Goal: Information Seeking & Learning: Learn about a topic

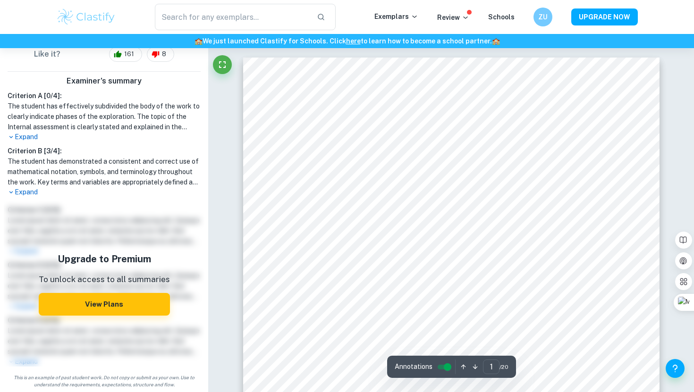
scroll to position [224, 0]
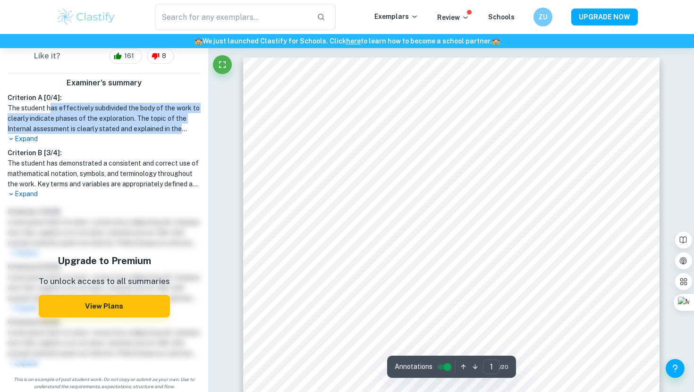
drag, startPoint x: 49, startPoint y: 106, endPoint x: 71, endPoint y: 136, distance: 37.6
click at [71, 136] on div "Criterion A [ 0 / 4 ]: The student has effectively subdivided the body of the w…" at bounding box center [104, 118] width 201 height 51
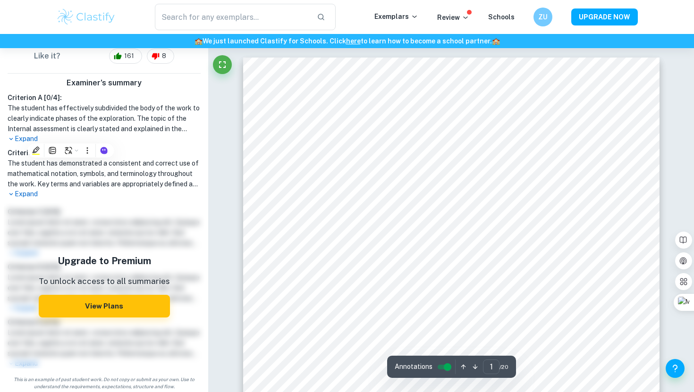
click at [30, 138] on p "Expand" at bounding box center [104, 139] width 193 height 10
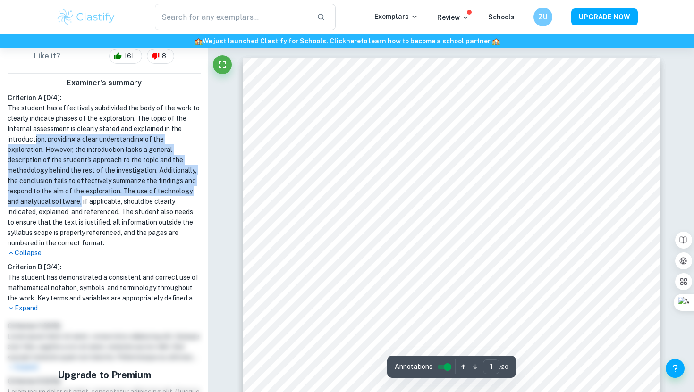
drag, startPoint x: 36, startPoint y: 141, endPoint x: 81, endPoint y: 203, distance: 76.7
click at [81, 203] on h1 "The student has effectively subdivided the body of the work to clearly indicate…" at bounding box center [104, 175] width 193 height 145
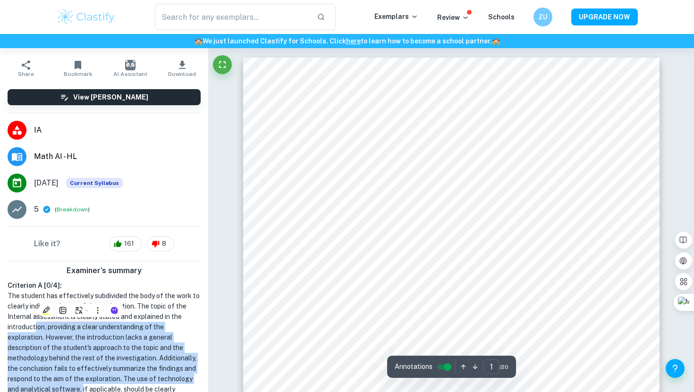
scroll to position [0, 0]
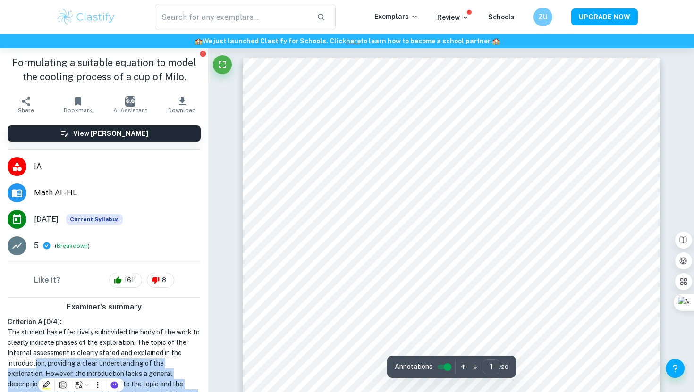
click at [96, 17] on img at bounding box center [86, 17] width 60 height 19
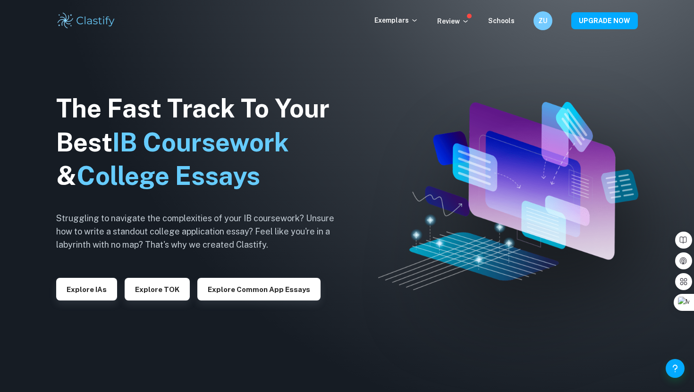
click at [391, 25] on div "Exemplars" at bounding box center [405, 20] width 63 height 11
click at [390, 18] on p "Exemplars" at bounding box center [396, 20] width 44 height 10
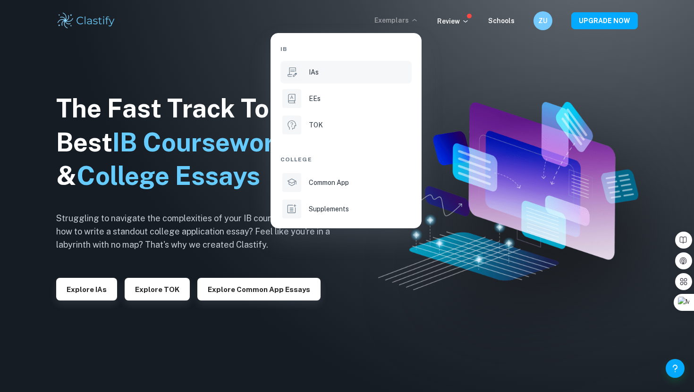
click at [312, 69] on p "IAs" at bounding box center [314, 72] width 10 height 10
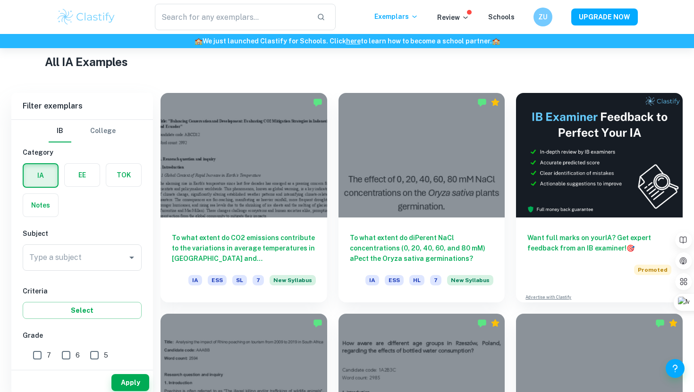
scroll to position [233, 0]
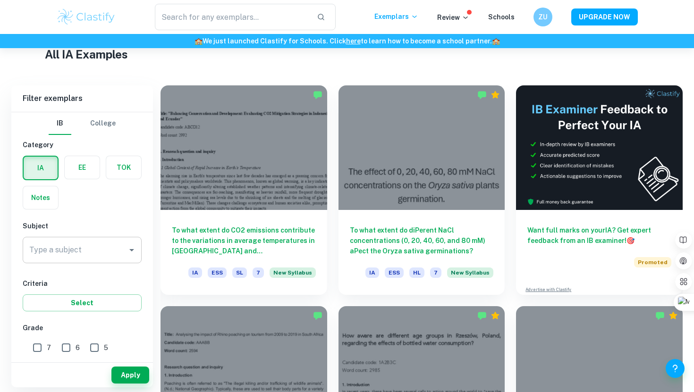
click at [43, 259] on input "Type a subject" at bounding box center [75, 250] width 96 height 18
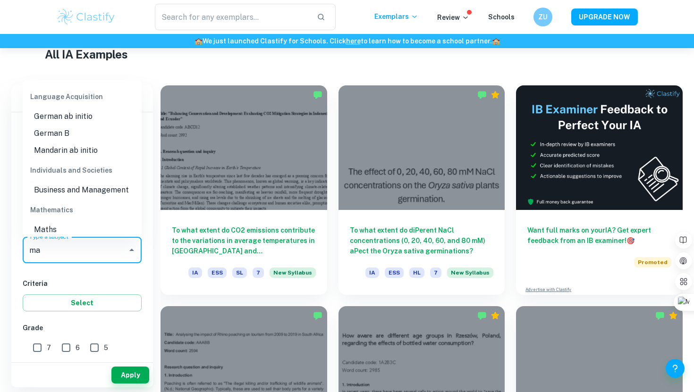
scroll to position [134, 0]
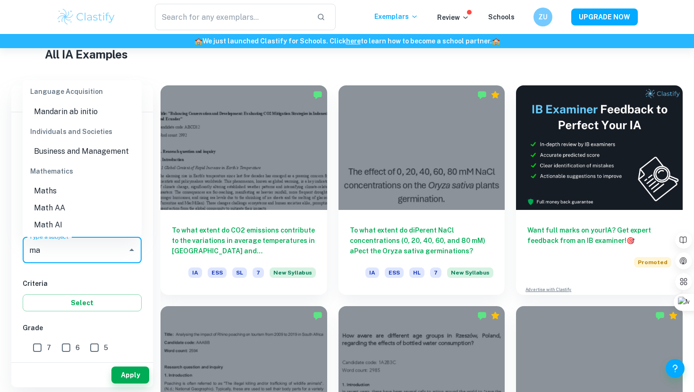
click at [42, 222] on li "Math AI" at bounding box center [82, 225] width 119 height 17
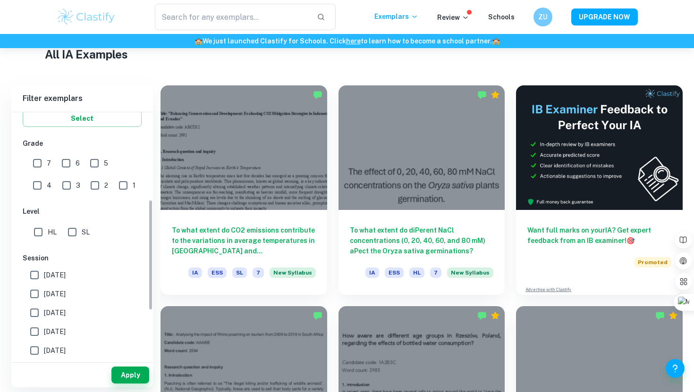
scroll to position [228, 0]
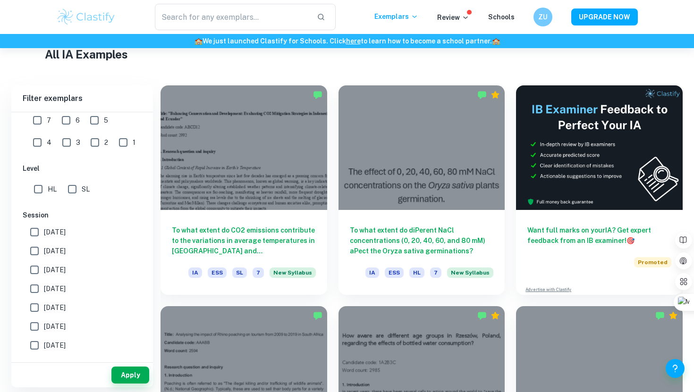
type input "Math AI"
click at [39, 190] on input "HL" at bounding box center [38, 189] width 19 height 19
checkbox input "true"
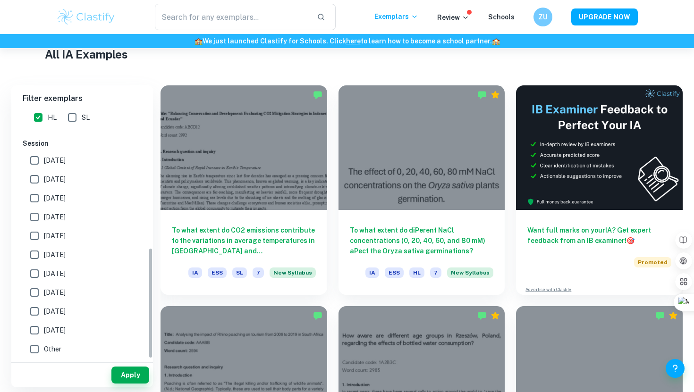
scroll to position [294, 0]
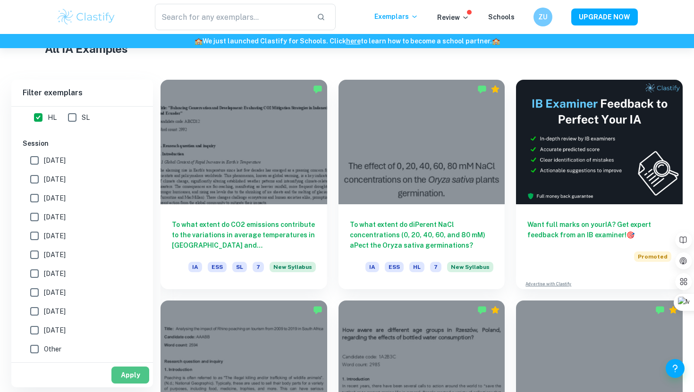
click at [122, 375] on button "Apply" at bounding box center [130, 375] width 38 height 17
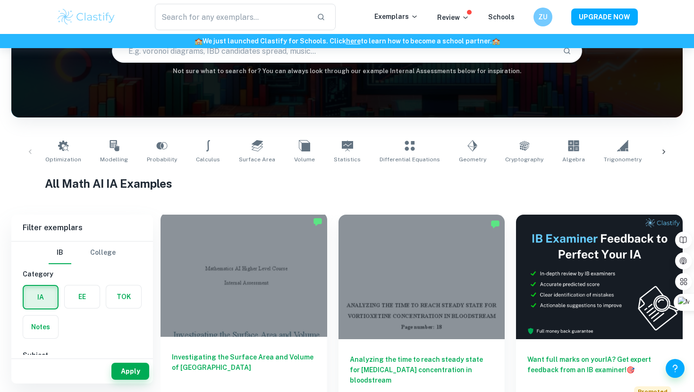
scroll to position [105, 0]
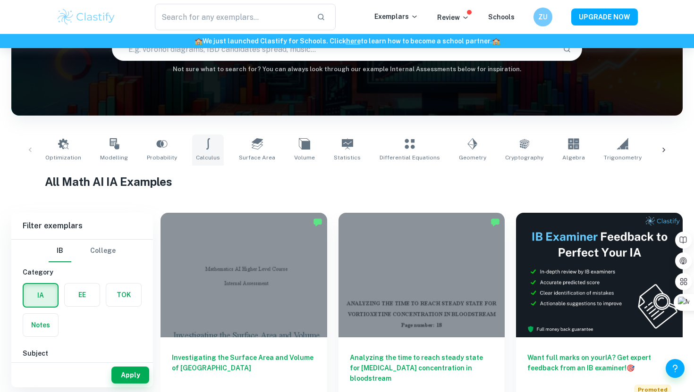
click at [205, 152] on link "Calculus" at bounding box center [208, 150] width 32 height 31
type input "Calculus"
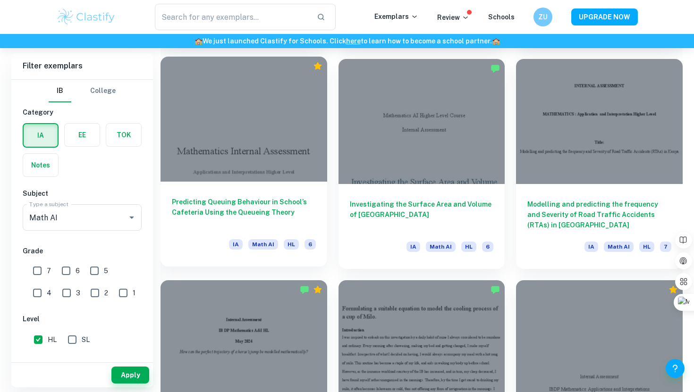
scroll to position [2359, 0]
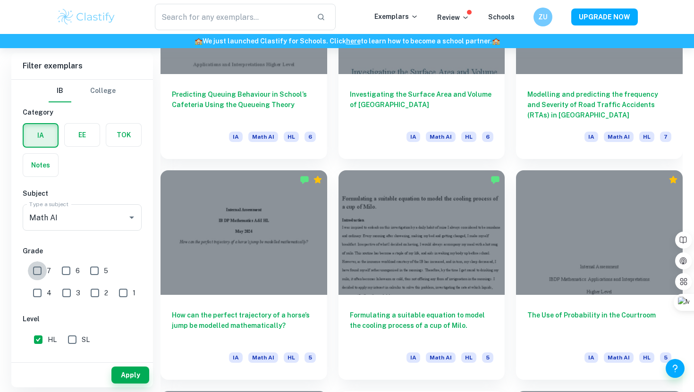
click at [41, 267] on input "7" at bounding box center [37, 271] width 19 height 19
checkbox input "true"
click at [126, 372] on button "Apply" at bounding box center [130, 375] width 38 height 17
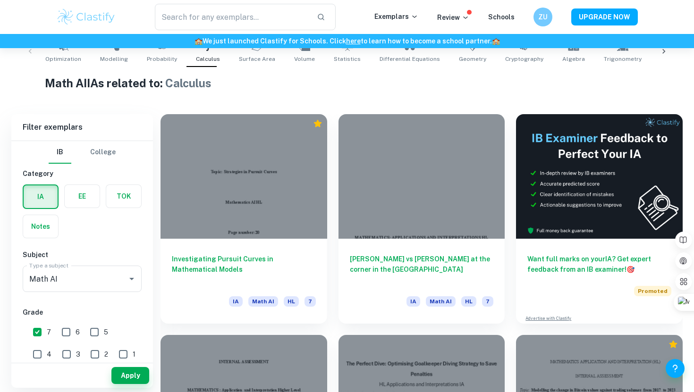
scroll to position [207, 0]
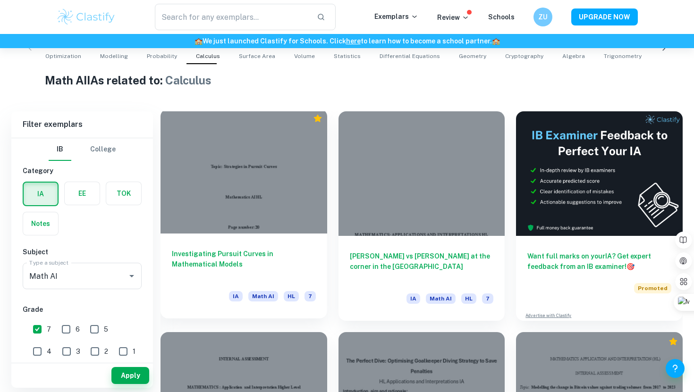
click at [245, 250] on h6 "Investigating Pursuit Curves in Mathematical Models" at bounding box center [244, 264] width 144 height 31
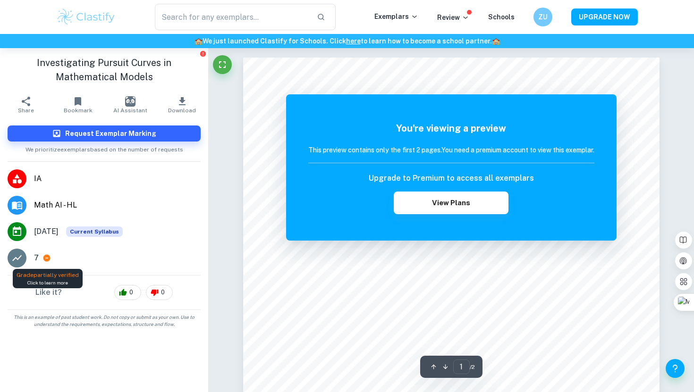
click at [47, 258] on icon at bounding box center [46, 258] width 7 height 7
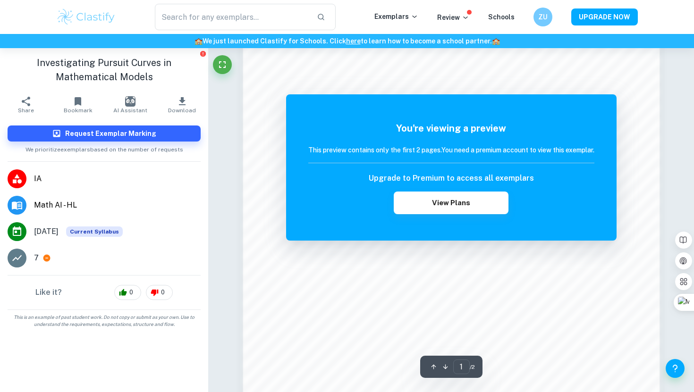
scroll to position [812, 0]
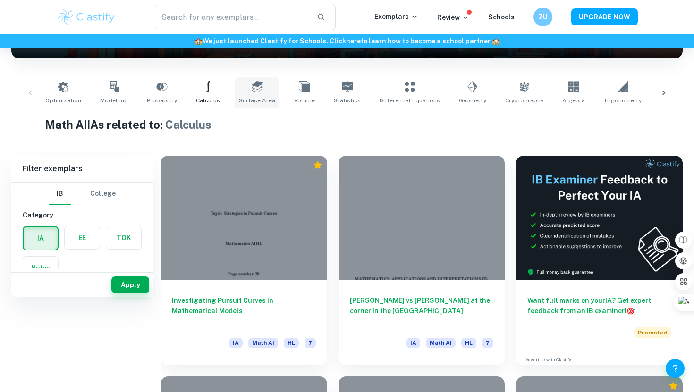
scroll to position [197, 0]
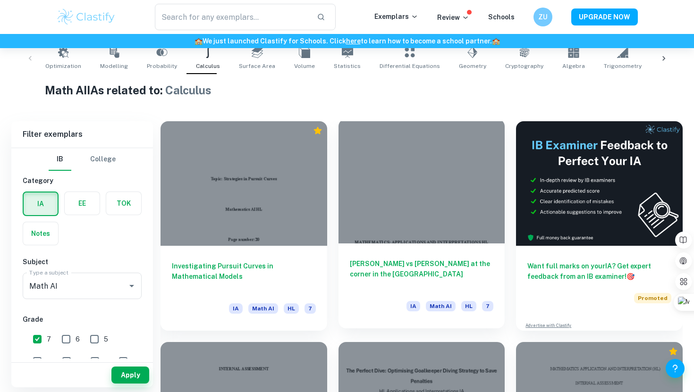
click at [372, 271] on h6 "Max Verstappen vs Charles Leclerc at the corner in the F1 circuit" at bounding box center [422, 274] width 144 height 31
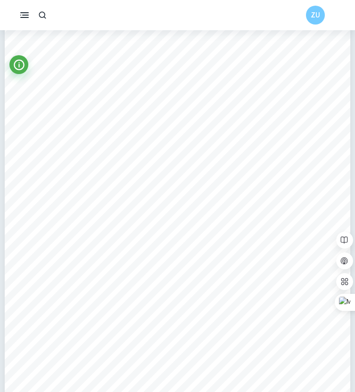
scroll to position [608, 0]
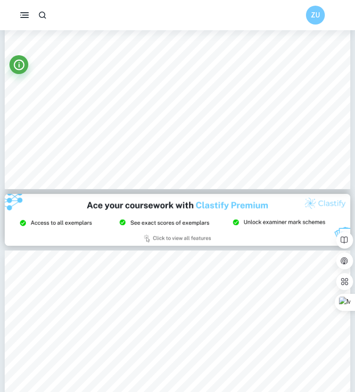
type input "3"
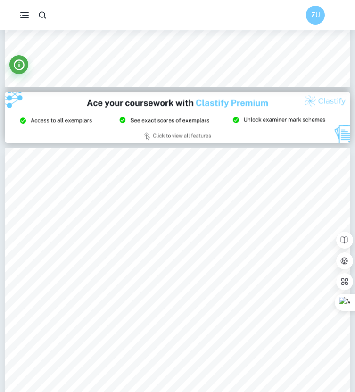
scroll to position [987, 0]
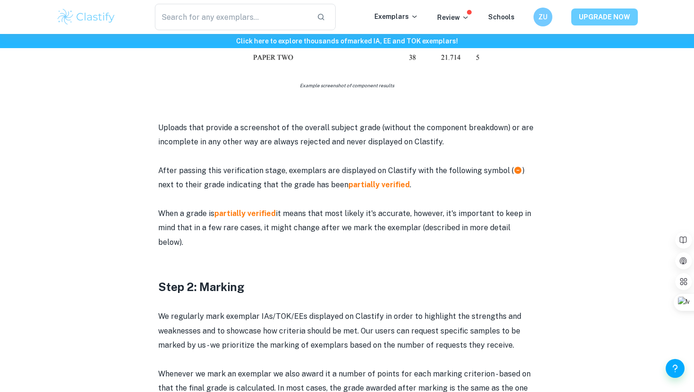
scroll to position [631, 0]
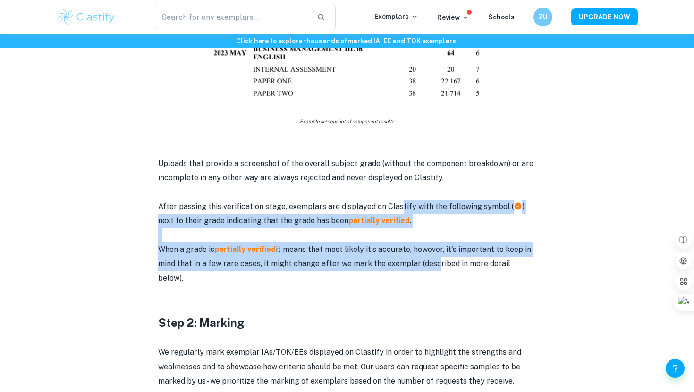
drag, startPoint x: 398, startPoint y: 209, endPoint x: 430, endPoint y: 257, distance: 57.6
click at [430, 257] on div "Our grade verification process We have a rigorous, 2-step, grade verification p…" at bounding box center [347, 309] width 378 height 1112
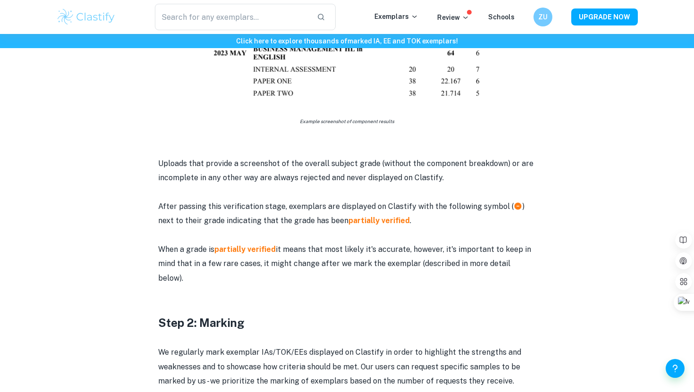
click at [438, 249] on p "When a grade is partially verified it means that most likely it's accurate, how…" at bounding box center [347, 264] width 378 height 43
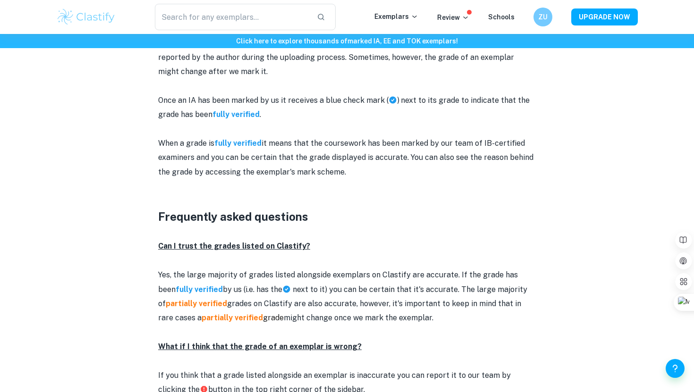
scroll to position [1012, 0]
